Goal: Task Accomplishment & Management: Manage account settings

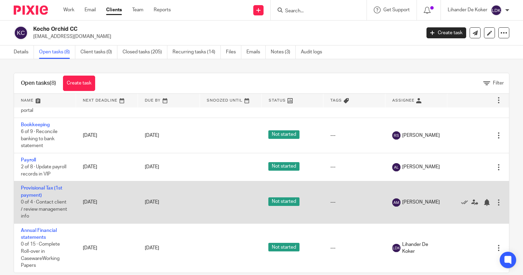
scroll to position [133, 0]
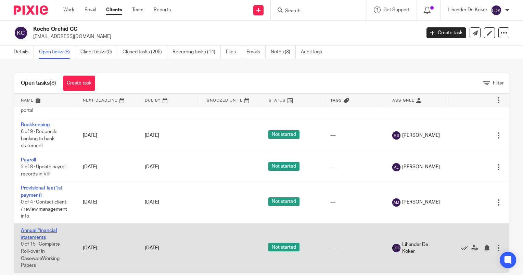
click at [41, 238] on link "Annual Financial statements" at bounding box center [39, 234] width 36 height 12
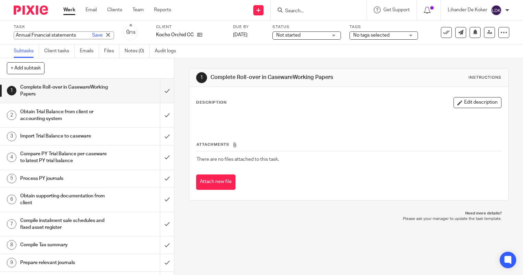
click at [58, 35] on div "Annual Financial statements Save Annual Financial statements" at bounding box center [64, 36] width 100 height 8
type input "Annual Financial statements 2025"
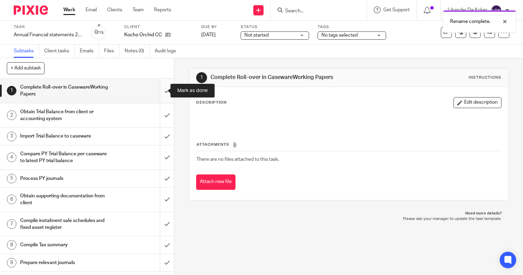
click at [154, 88] on input "submit" at bounding box center [87, 91] width 174 height 24
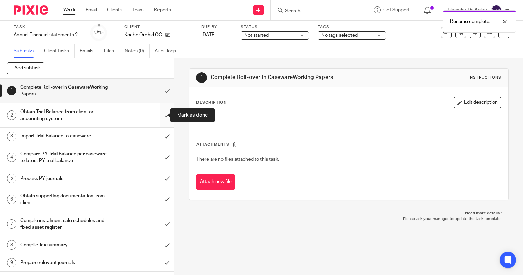
click at [163, 114] on input "submit" at bounding box center [87, 115] width 174 height 24
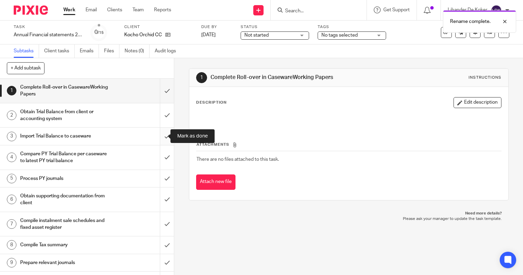
click at [158, 138] on input "submit" at bounding box center [87, 136] width 174 height 17
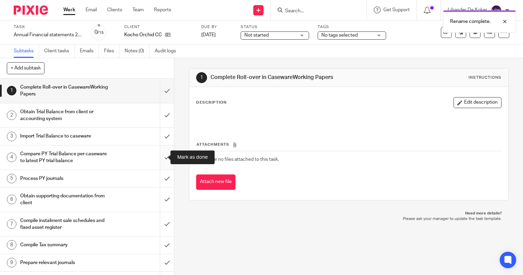
click at [158, 159] on input "submit" at bounding box center [87, 158] width 174 height 24
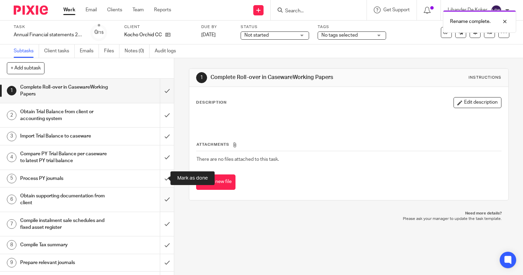
drag, startPoint x: 158, startPoint y: 175, endPoint x: 159, endPoint y: 187, distance: 12.4
click at [158, 175] on input "submit" at bounding box center [87, 178] width 174 height 17
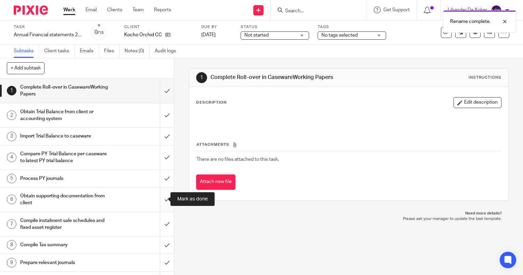
click at [159, 193] on input "submit" at bounding box center [87, 200] width 174 height 24
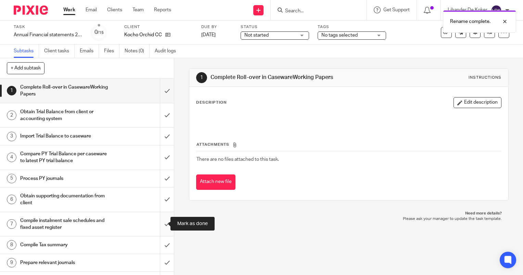
click at [159, 218] on input "submit" at bounding box center [87, 224] width 174 height 24
click at [157, 248] on input "submit" at bounding box center [87, 245] width 174 height 17
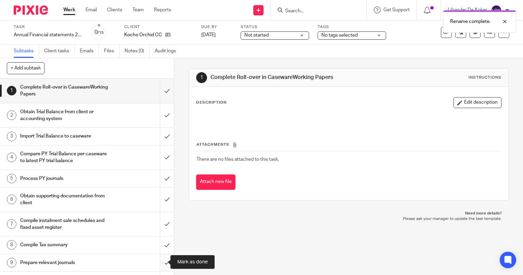
click at [161, 260] on input "submit" at bounding box center [87, 263] width 174 height 17
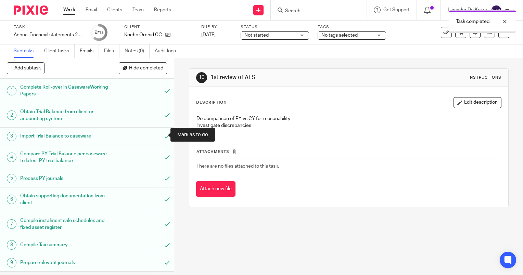
scroll to position [34, 0]
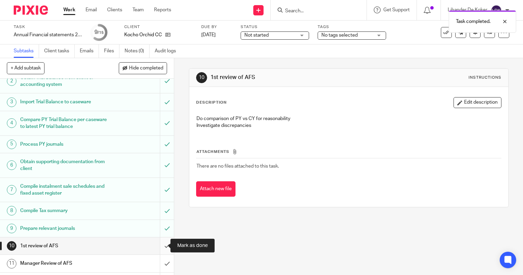
click at [159, 245] on input "submit" at bounding box center [87, 246] width 174 height 17
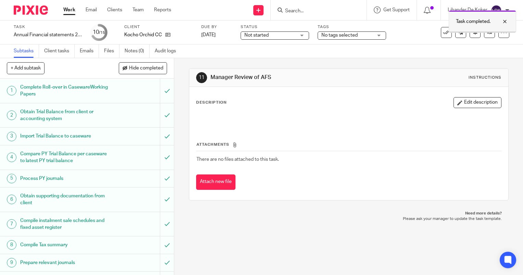
click at [506, 22] on div at bounding box center [500, 21] width 18 height 8
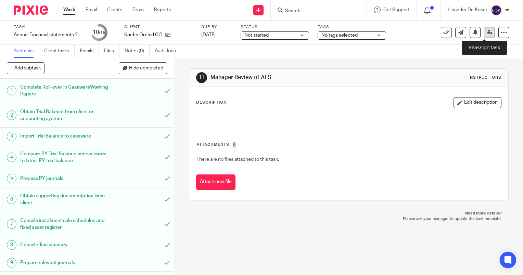
click at [484, 34] on link at bounding box center [489, 32] width 11 height 11
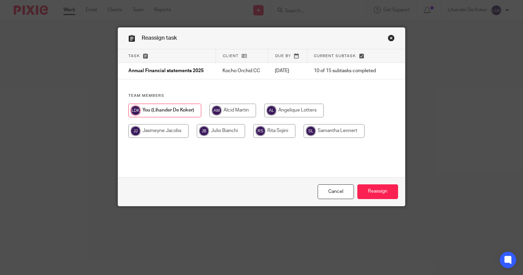
click at [217, 112] on input "radio" at bounding box center [233, 111] width 47 height 14
radio input "true"
click at [367, 189] on input "Reassign" at bounding box center [378, 192] width 41 height 15
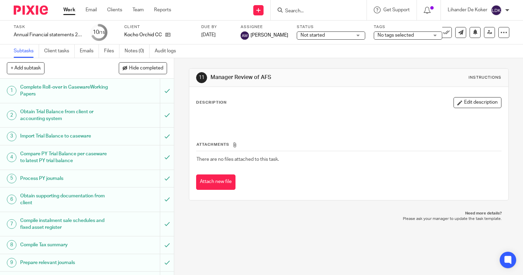
click at [64, 11] on link "Work" at bounding box center [69, 10] width 12 height 7
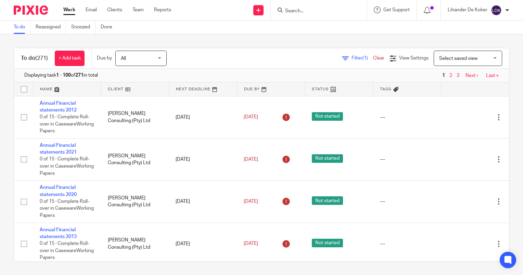
click at [297, 11] on input "Search" at bounding box center [316, 11] width 62 height 6
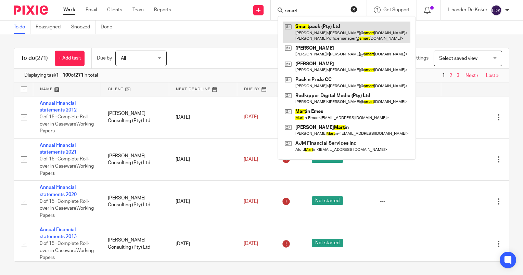
type input "smart"
click at [311, 40] on link at bounding box center [346, 32] width 127 height 21
click at [328, 34] on link at bounding box center [346, 32] width 127 height 21
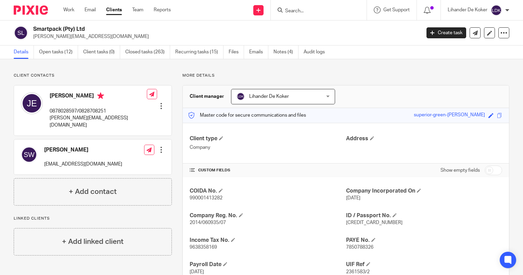
click at [298, 10] on input "Search" at bounding box center [316, 11] width 62 height 6
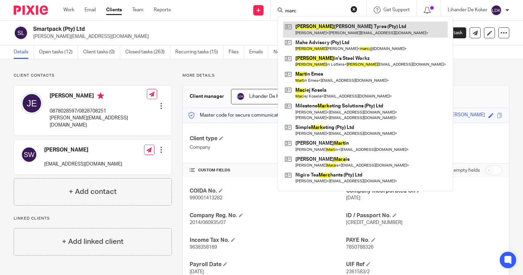
type input "marc"
click at [311, 33] on link at bounding box center [365, 30] width 165 height 16
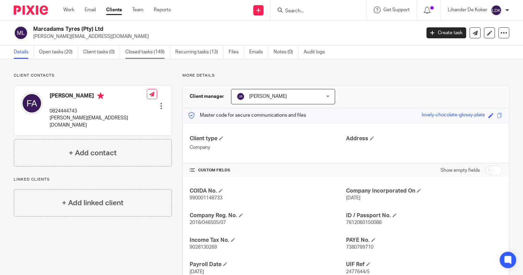
click at [139, 58] on link "Closed tasks (149)" at bounding box center [147, 52] width 45 height 13
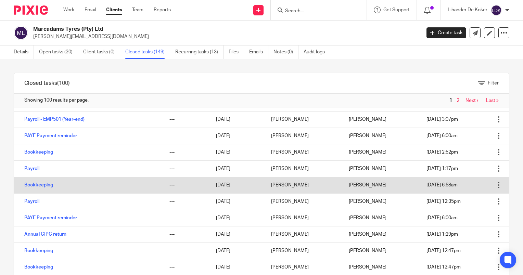
scroll to position [137, 0]
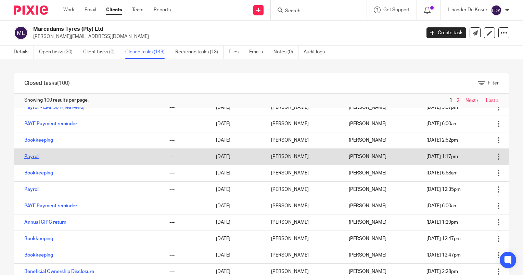
click at [34, 157] on link "Payroll" at bounding box center [31, 156] width 15 height 5
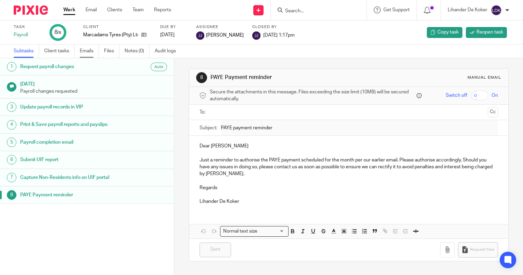
click at [89, 52] on link "Emails" at bounding box center [89, 51] width 19 height 13
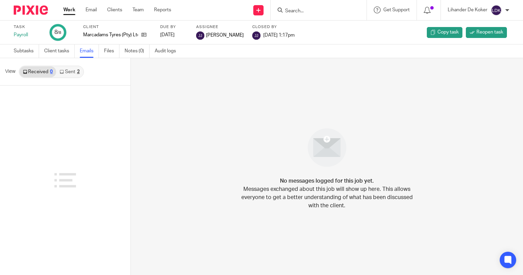
click at [66, 69] on link "Sent 2" at bounding box center [69, 71] width 27 height 11
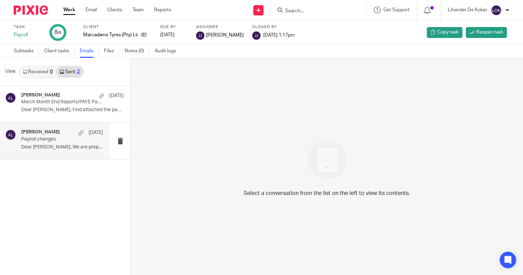
click at [53, 138] on p "Payroll changes" at bounding box center [53, 140] width 65 height 6
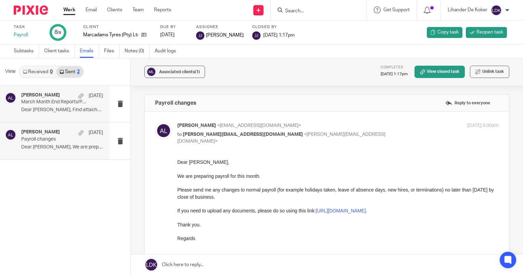
click at [55, 115] on div "Angelique Lotters 27 Mar March Month End Reports/PAYE Payment Dear Ferial, Find…" at bounding box center [62, 103] width 82 height 23
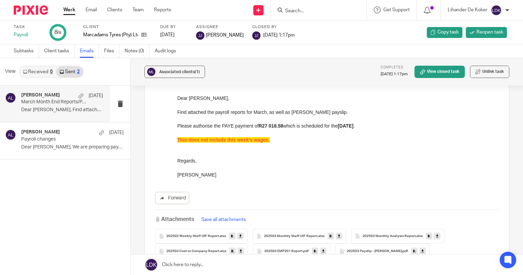
scroll to position [69, 0]
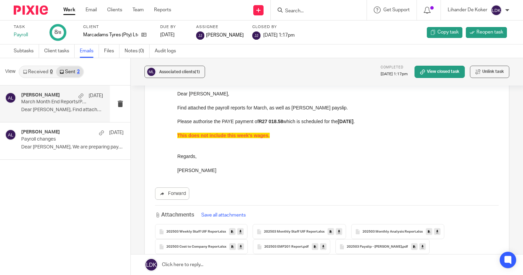
click at [70, 13] on link "Work" at bounding box center [69, 10] width 12 height 7
